Goal: Information Seeking & Learning: Learn about a topic

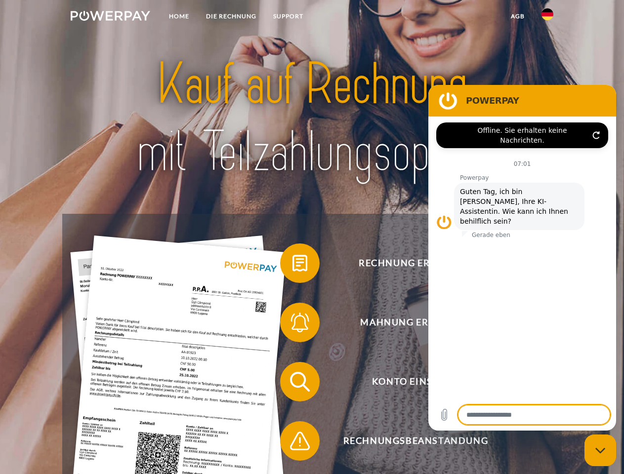
click at [110, 17] on img at bounding box center [111, 16] width 80 height 10
click at [548, 17] on img at bounding box center [548, 14] width 12 height 12
click at [517, 16] on link "agb" at bounding box center [518, 16] width 31 height 18
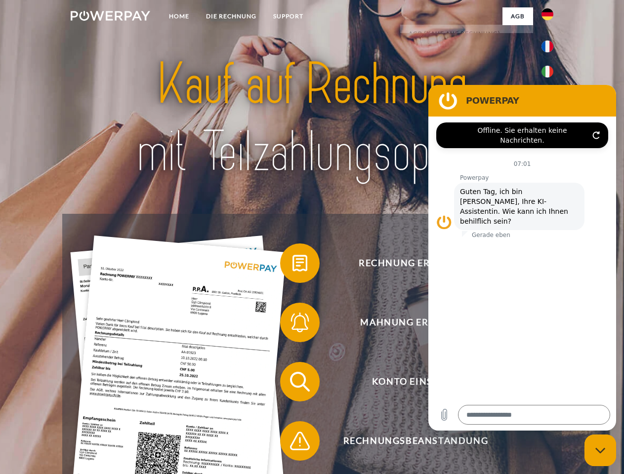
click at [293, 265] on span at bounding box center [284, 263] width 49 height 49
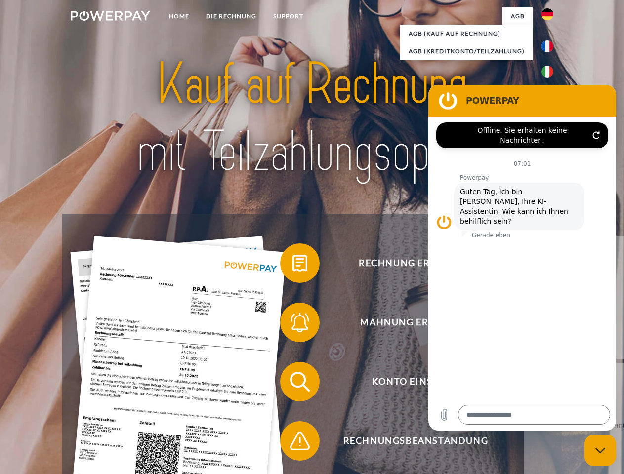
click at [293, 325] on div "Rechnung erhalten? Mahnung erhalten? Konto einsehen" at bounding box center [311, 411] width 499 height 395
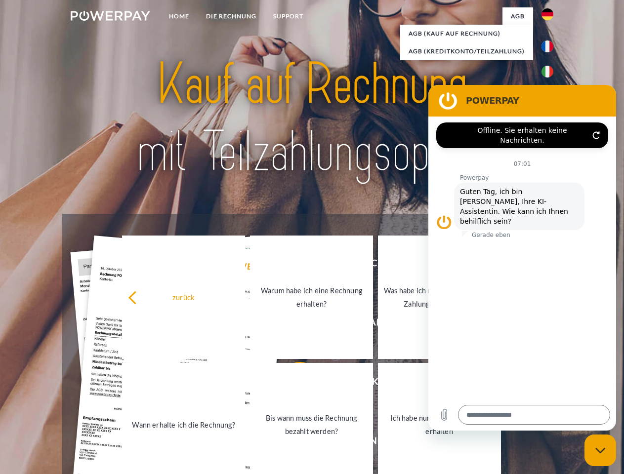
click at [293, 384] on link "Bis wann muss die Rechnung bezahlt werden?" at bounding box center [311, 425] width 123 height 124
click at [293, 443] on link "Bis wann muss die Rechnung bezahlt werden?" at bounding box center [311, 425] width 123 height 124
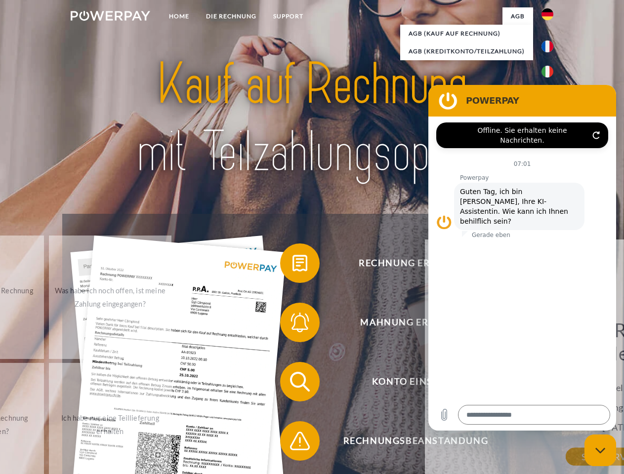
click at [600, 451] on icon "Messaging-Fenster schließen" at bounding box center [600, 451] width 10 height 6
type textarea "*"
